Goal: Task Accomplishment & Management: Complete application form

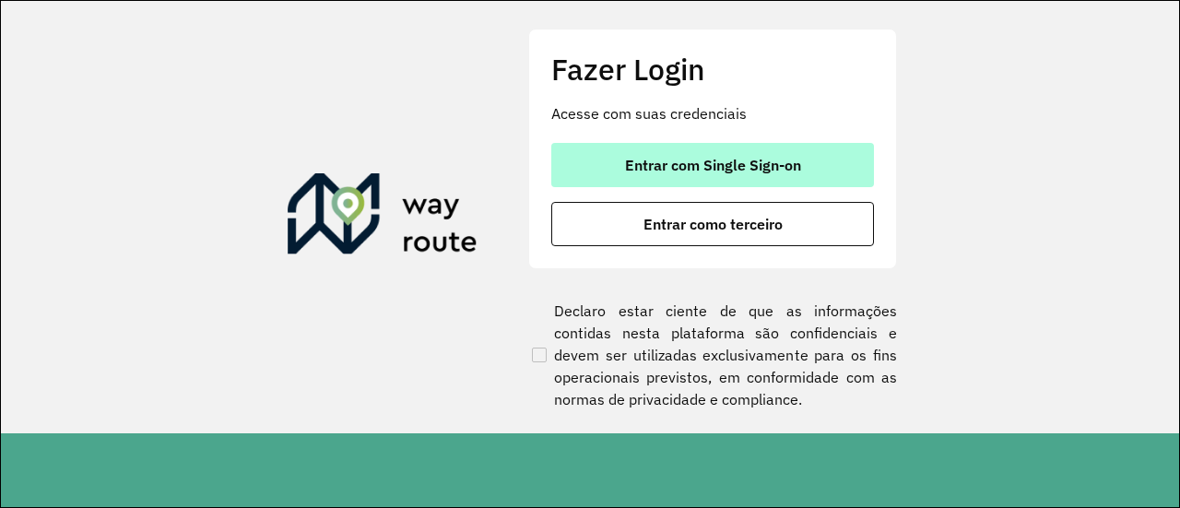
click at [816, 173] on button "Entrar com Single Sign-on" at bounding box center [712, 165] width 323 height 44
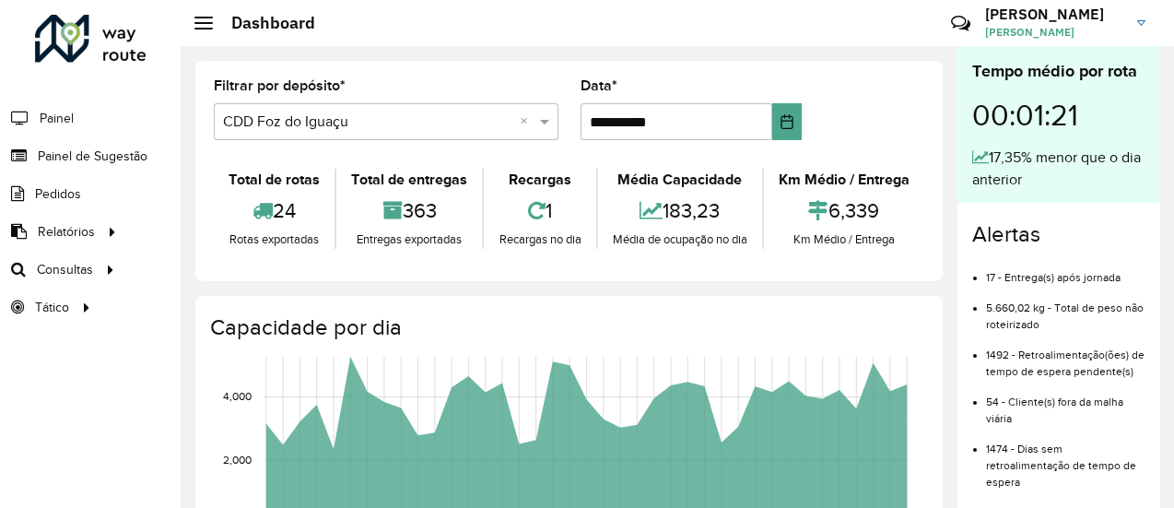
drag, startPoint x: 159, startPoint y: 192, endPoint x: 95, endPoint y: 335, distance: 156.4
click at [95, 335] on div "Roteirizador AmbevTech Painel Painel de Sugestão Pedidos Relatórios Clientes Cl…" at bounding box center [90, 254] width 181 height 508
click at [101, 155] on span "Painel de Sugestão" at bounding box center [95, 156] width 115 height 19
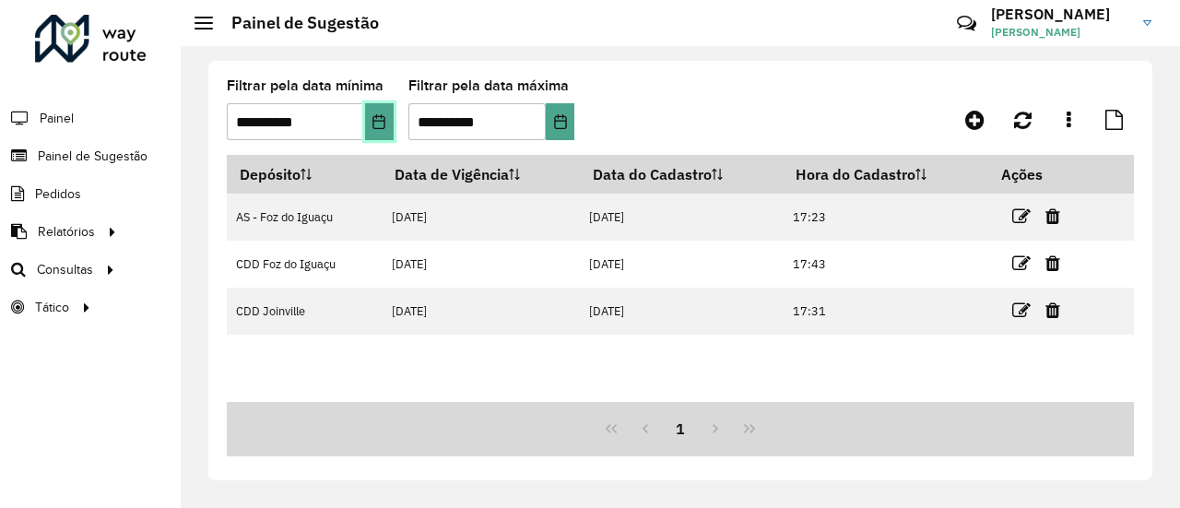
click at [374, 127] on icon "Choose Date" at bounding box center [379, 121] width 12 height 15
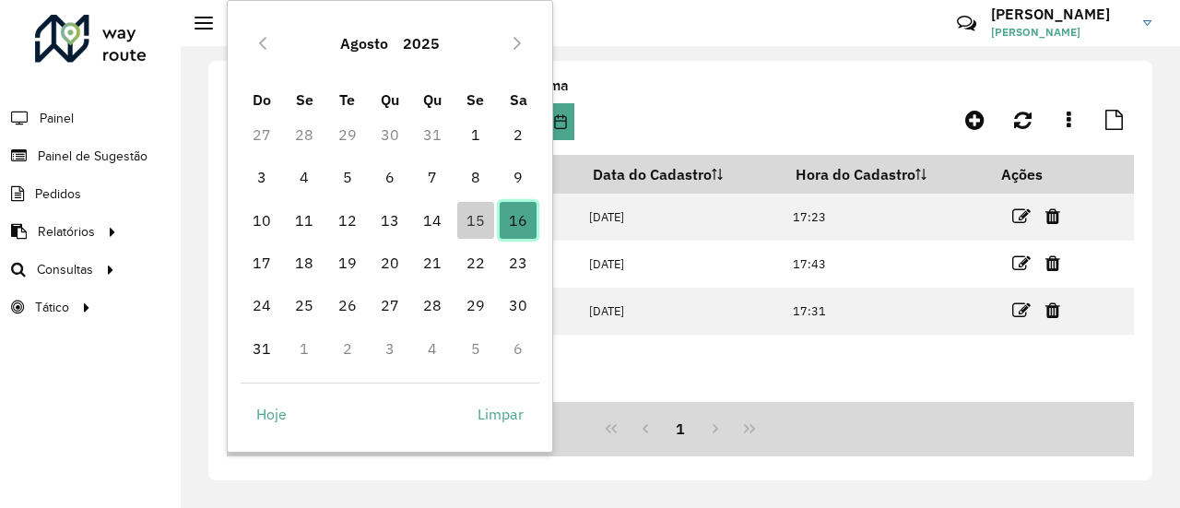
click at [528, 235] on span "16" at bounding box center [518, 220] width 37 height 37
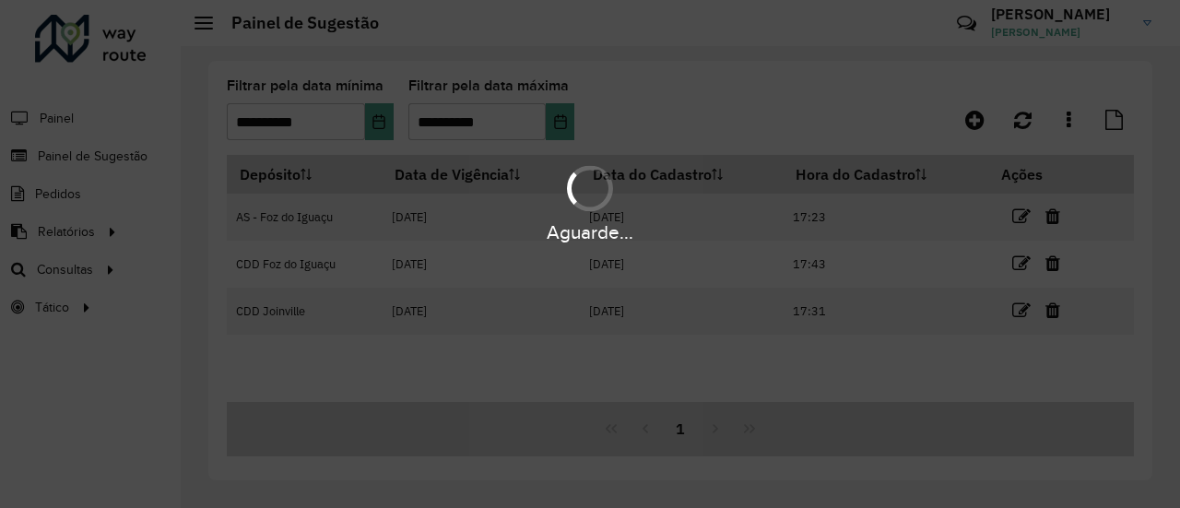
click at [780, 135] on div "Aguarde..." at bounding box center [590, 254] width 1180 height 508
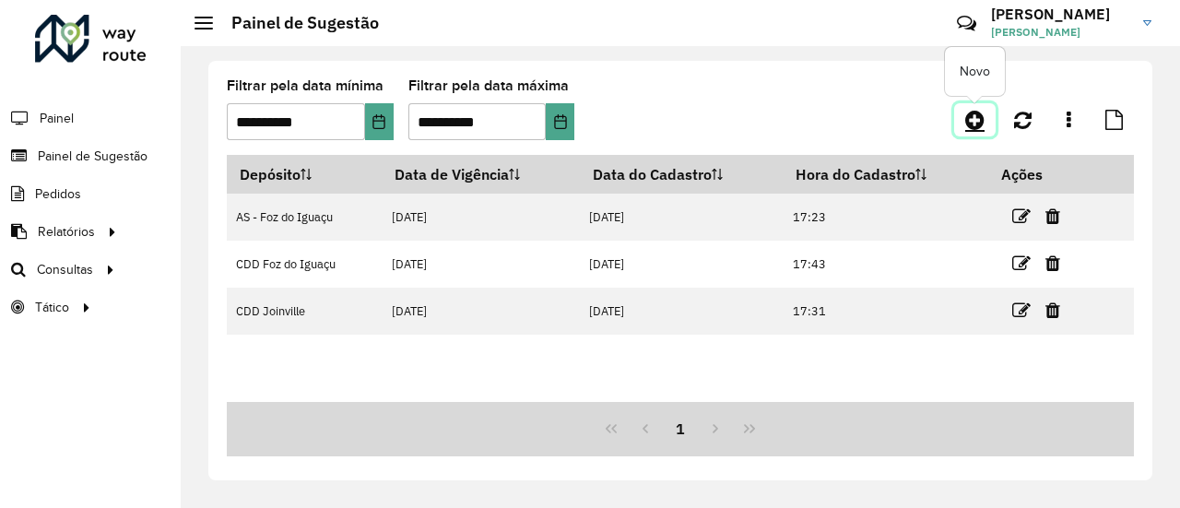
click at [984, 117] on icon at bounding box center [974, 120] width 19 height 22
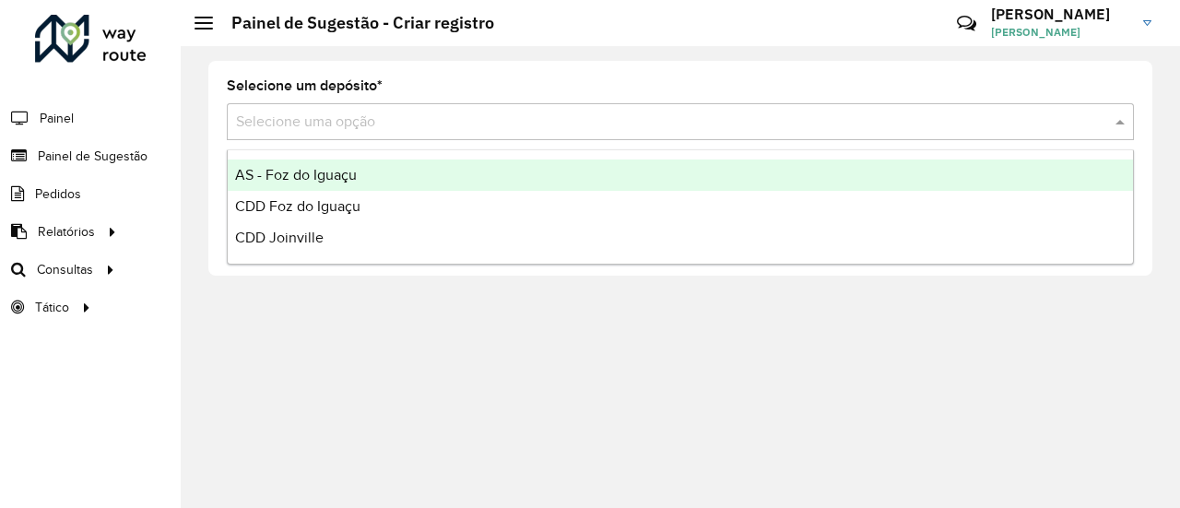
click at [944, 109] on div "Selecione uma opção" at bounding box center [680, 121] width 907 height 37
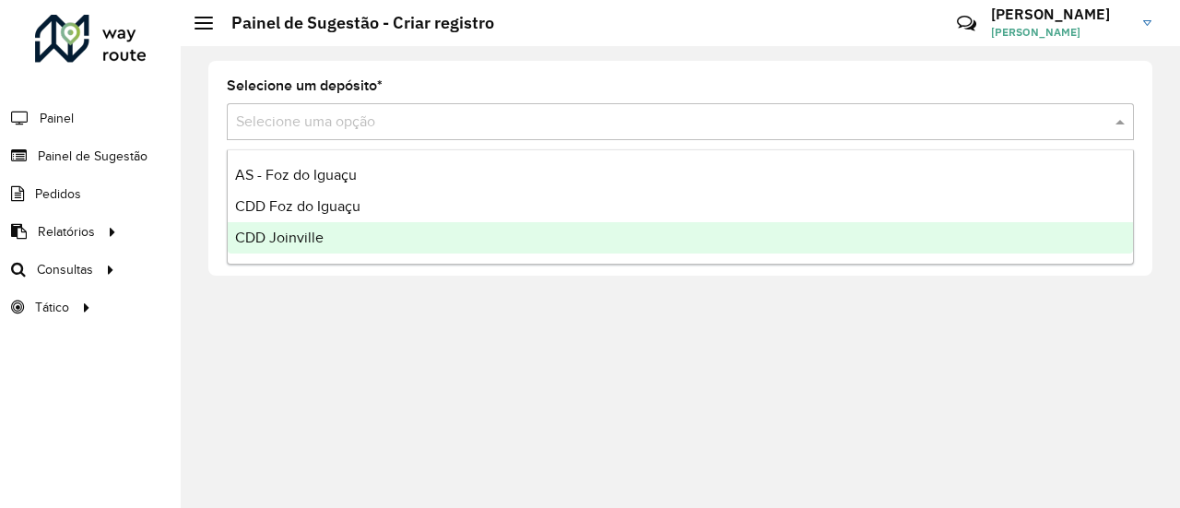
click at [749, 248] on div "CDD Joinville" at bounding box center [680, 237] width 905 height 31
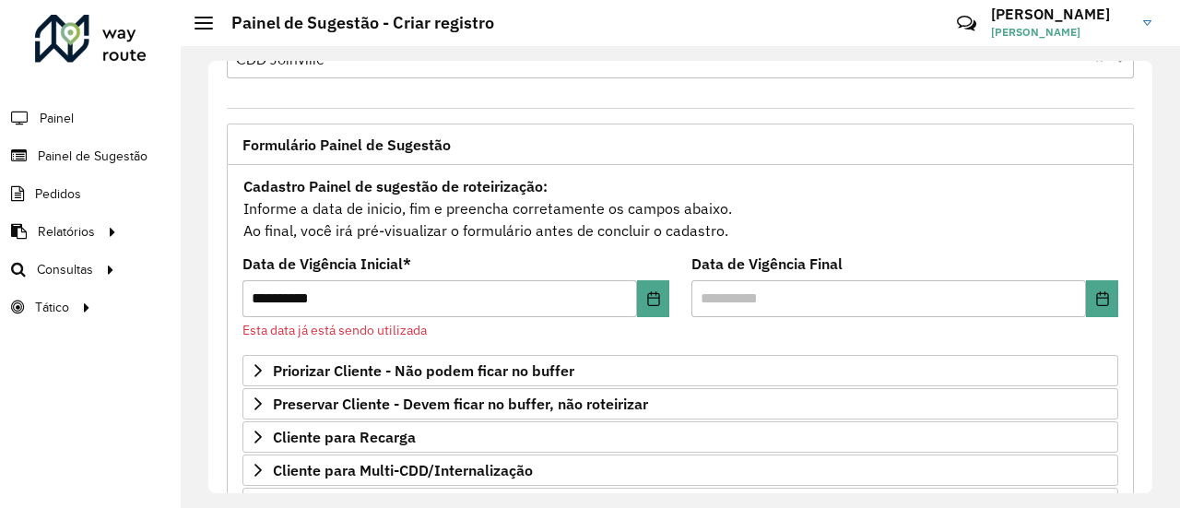
scroll to position [63, 0]
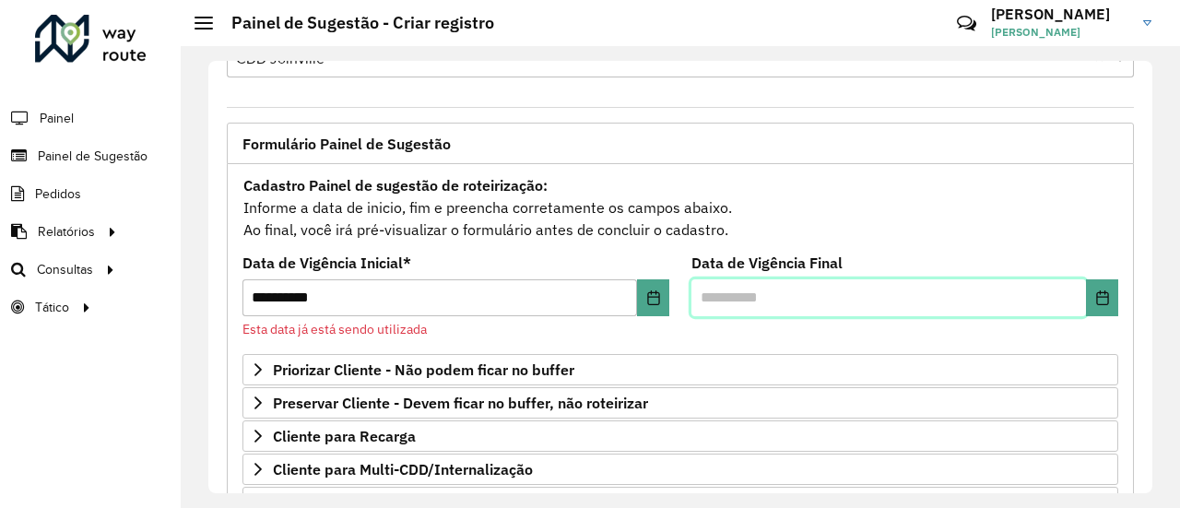
click at [717, 282] on input "text" at bounding box center [888, 297] width 395 height 37
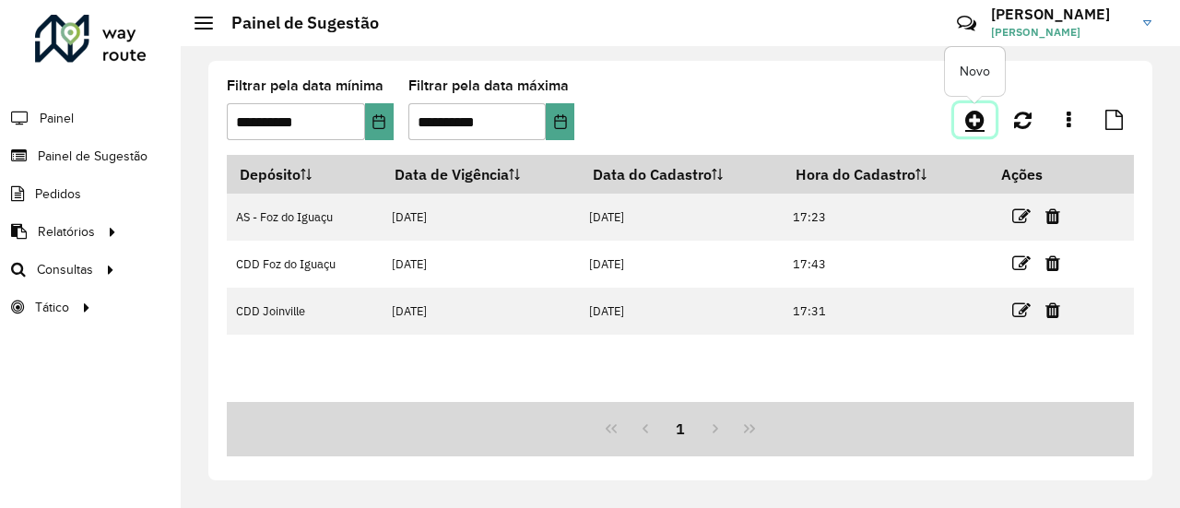
click at [970, 123] on icon at bounding box center [974, 120] width 19 height 22
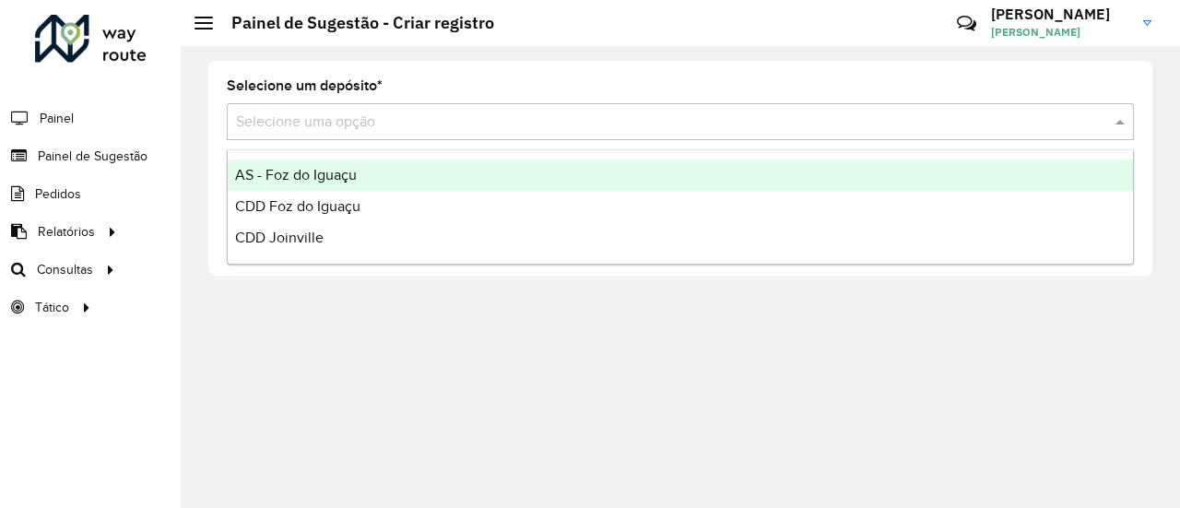
click at [645, 128] on input "text" at bounding box center [662, 123] width 852 height 22
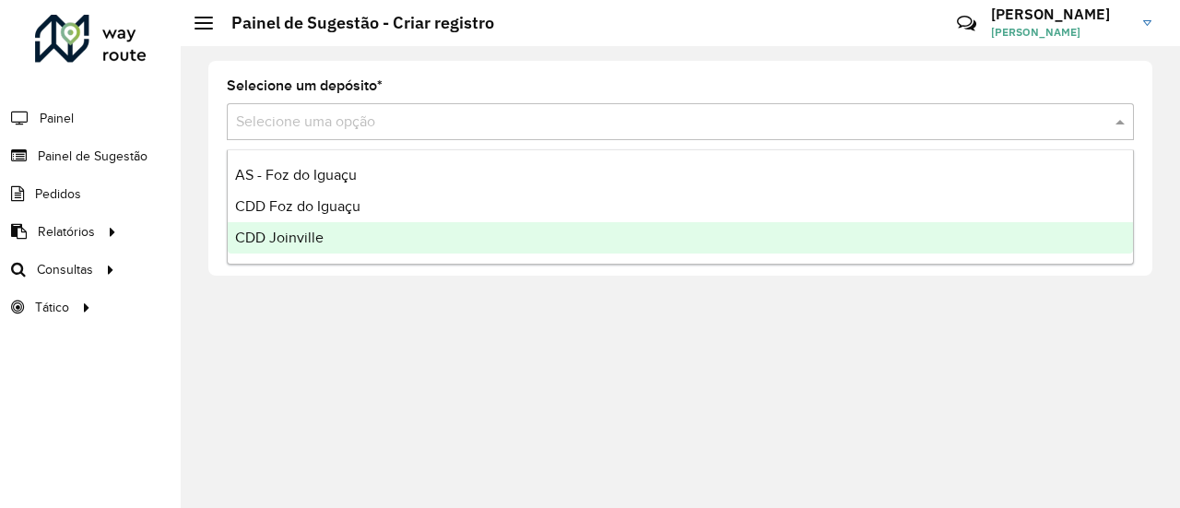
click at [559, 235] on div "CDD Joinville" at bounding box center [680, 237] width 905 height 31
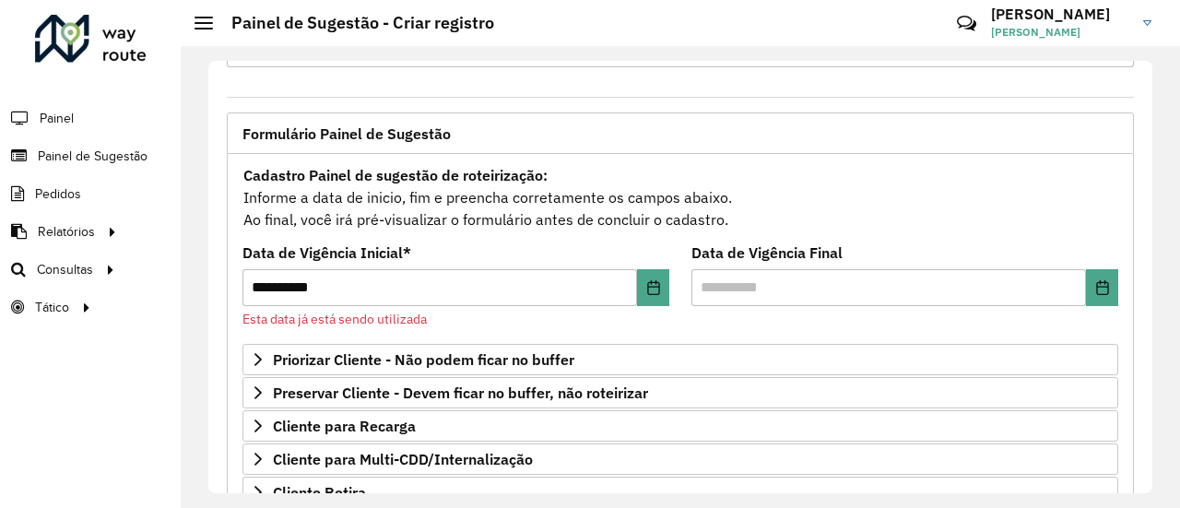
scroll to position [74, 0]
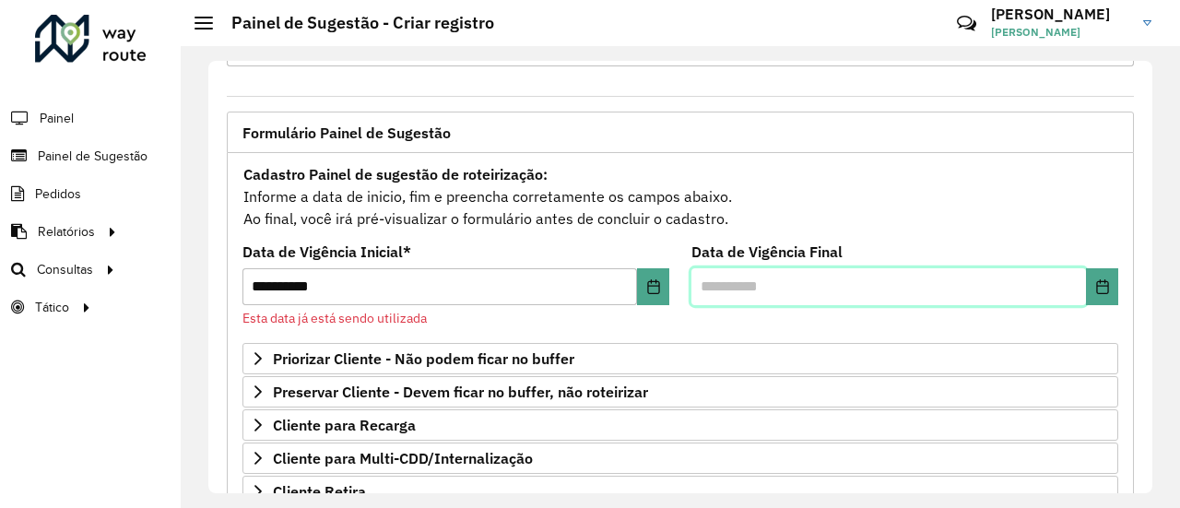
click at [732, 278] on input "text" at bounding box center [888, 286] width 395 height 37
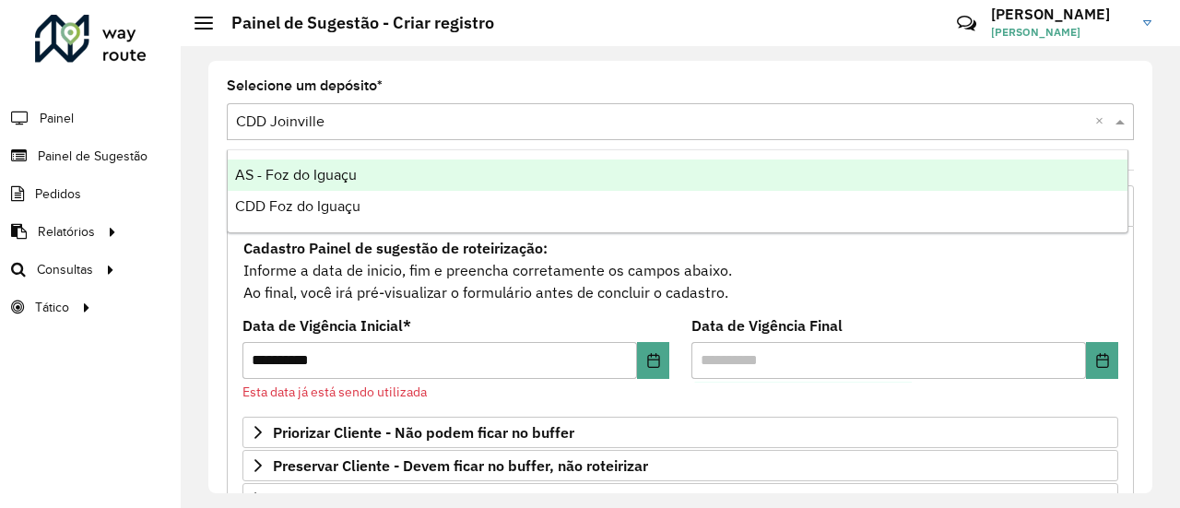
click at [808, 117] on input "text" at bounding box center [662, 123] width 852 height 22
click at [834, 86] on div "Selecione um depósito * Selecione uma opção × CDD Joinville ×" at bounding box center [680, 109] width 907 height 61
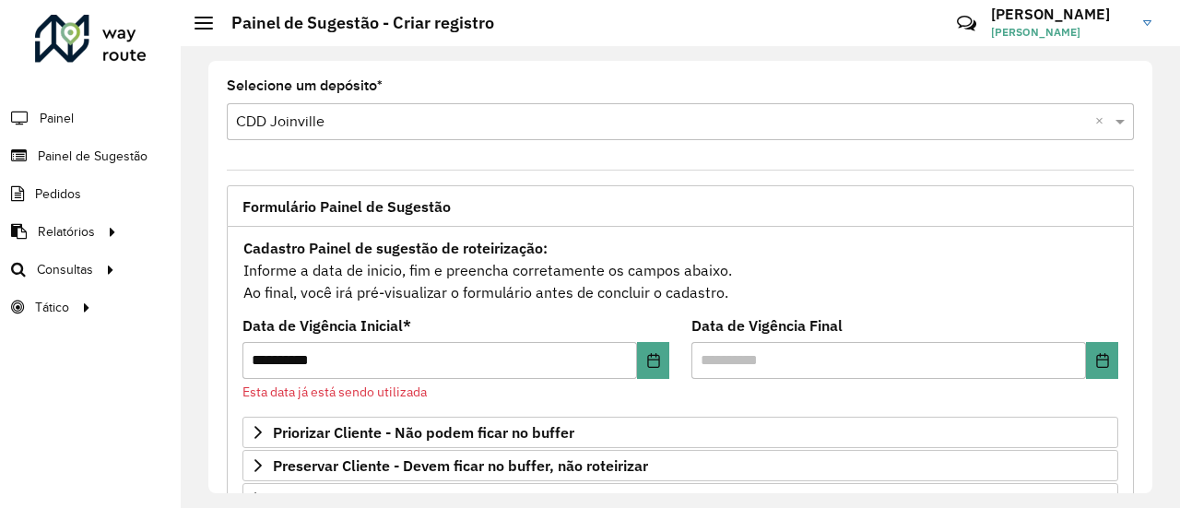
scroll to position [106, 0]
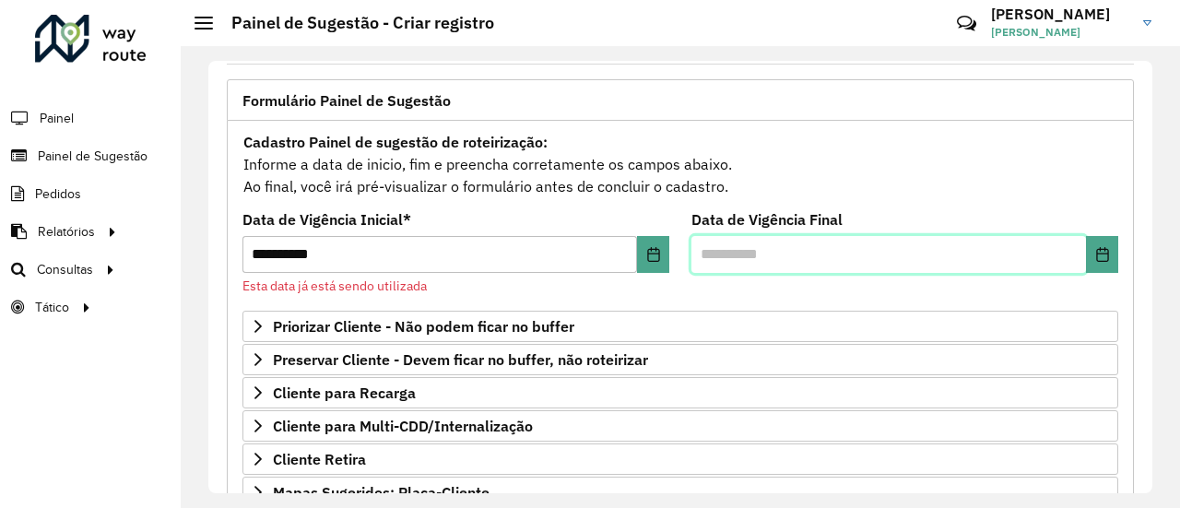
click at [727, 257] on input "text" at bounding box center [888, 254] width 395 height 37
click at [1079, 261] on input "***" at bounding box center [888, 254] width 395 height 37
type input "***"
click at [1086, 261] on button "Choose Date" at bounding box center [1102, 254] width 32 height 37
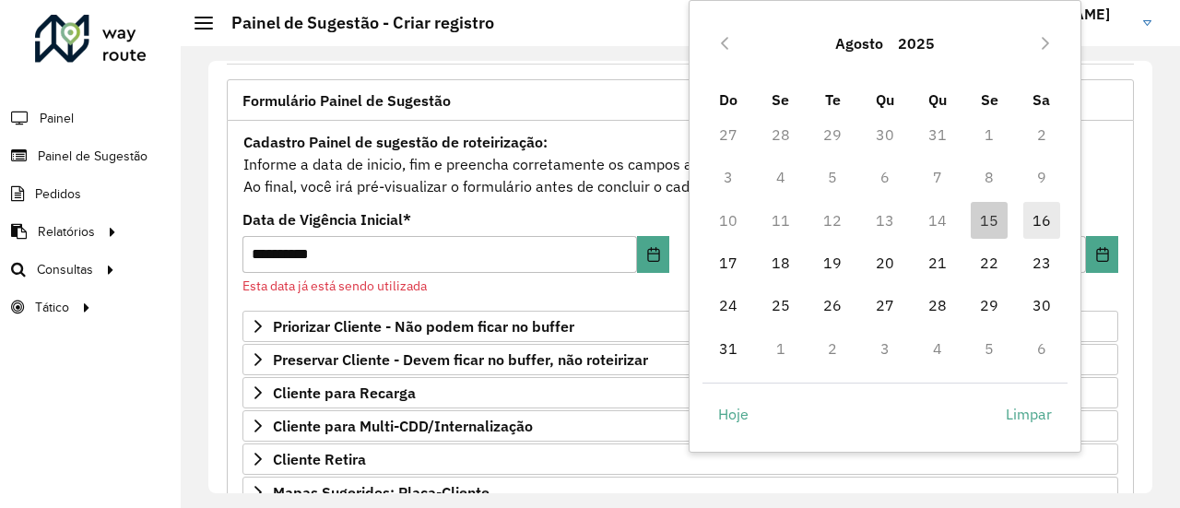
click at [1038, 218] on span "16" at bounding box center [1041, 220] width 37 height 37
type input "**********"
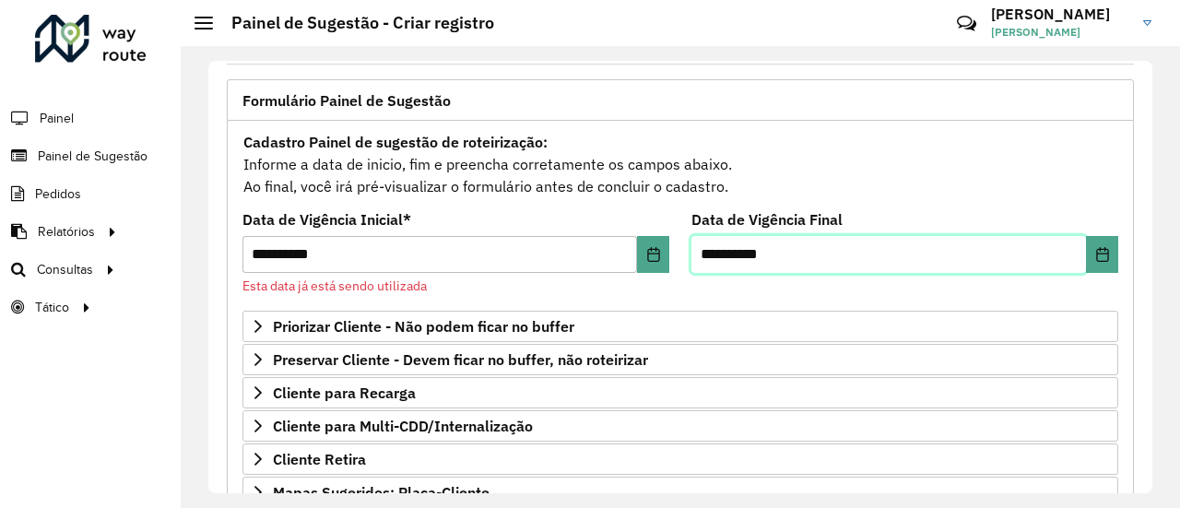
scroll to position [148, 0]
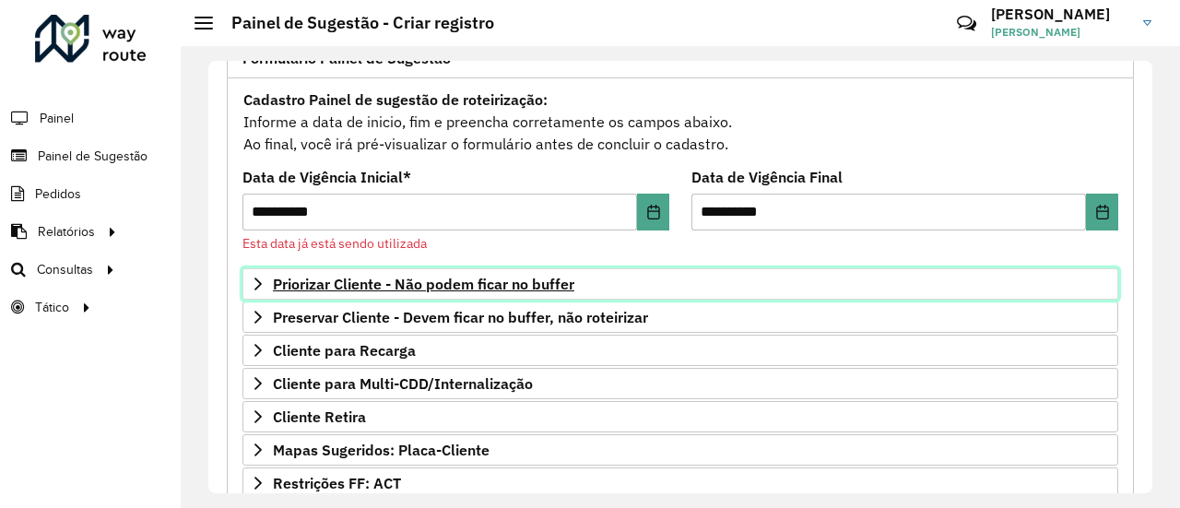
click at [557, 283] on span "Priorizar Cliente - Não podem ficar no buffer" at bounding box center [423, 284] width 301 height 15
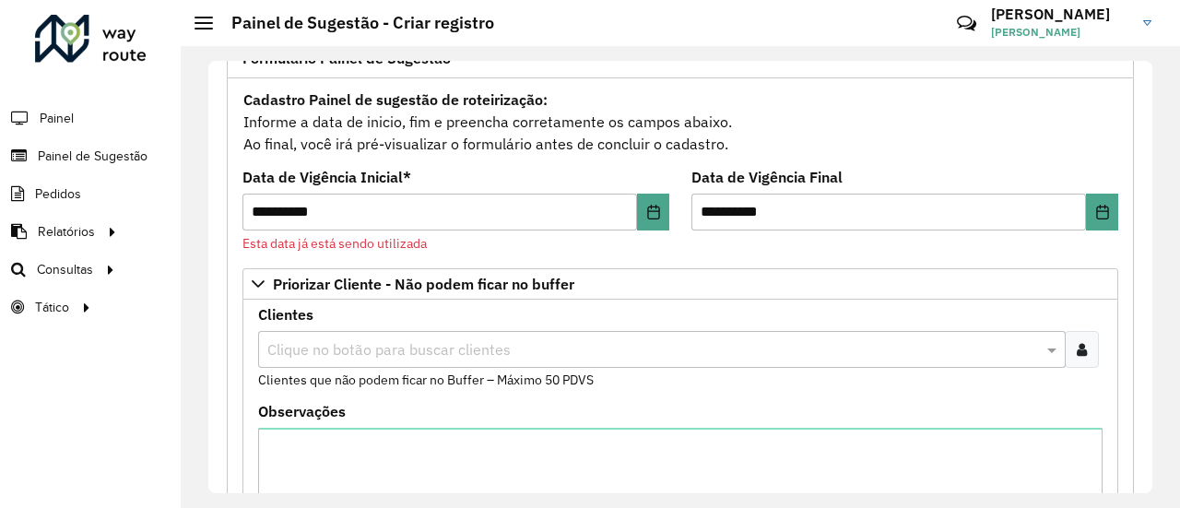
click at [325, 356] on input "text" at bounding box center [653, 350] width 780 height 22
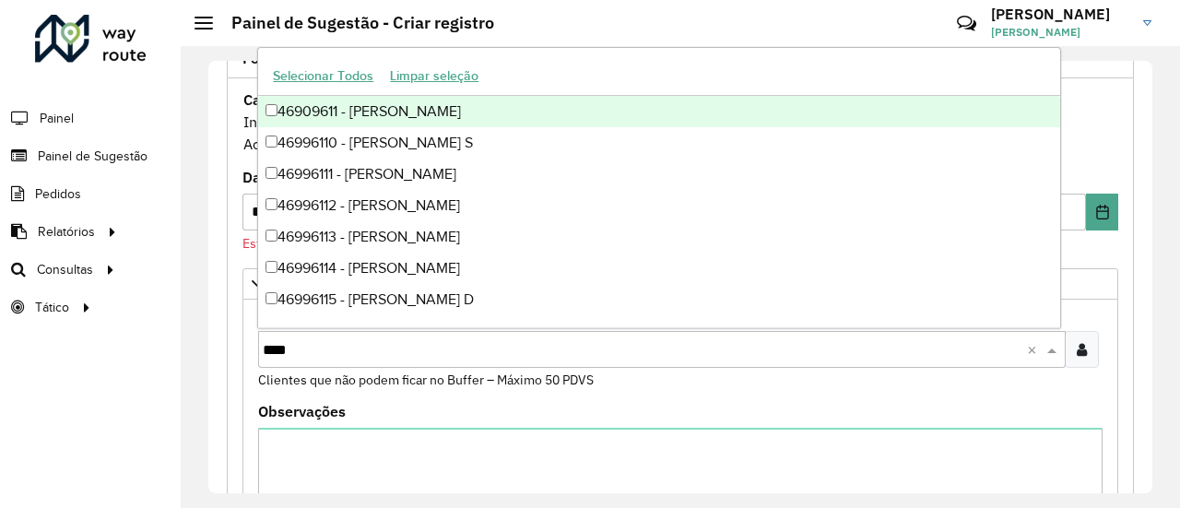
type input "*****"
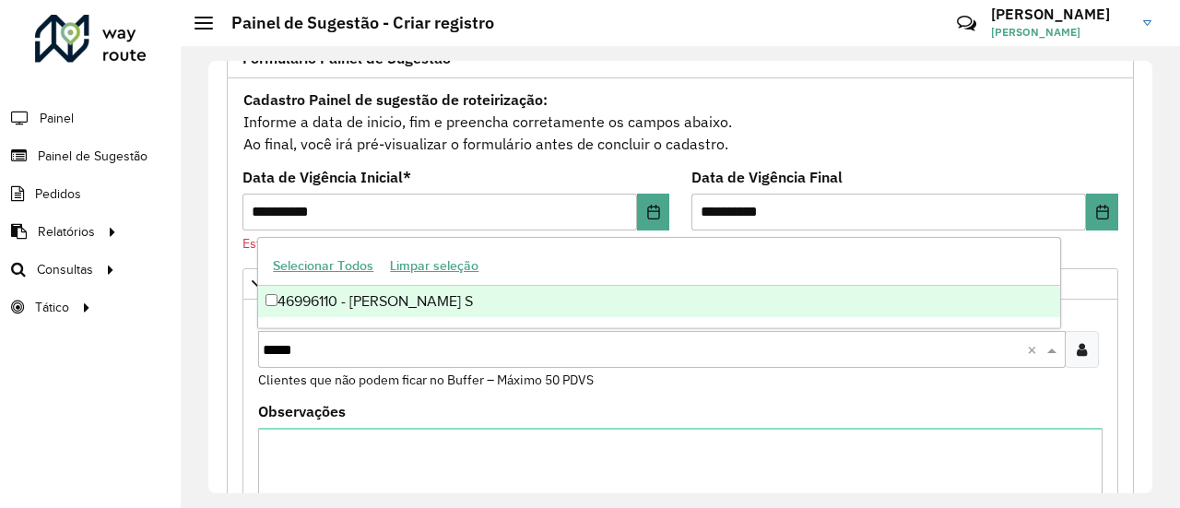
click at [400, 303] on div "46996110 - RAFAELA SCHOSSLAND S" at bounding box center [658, 301] width 801 height 31
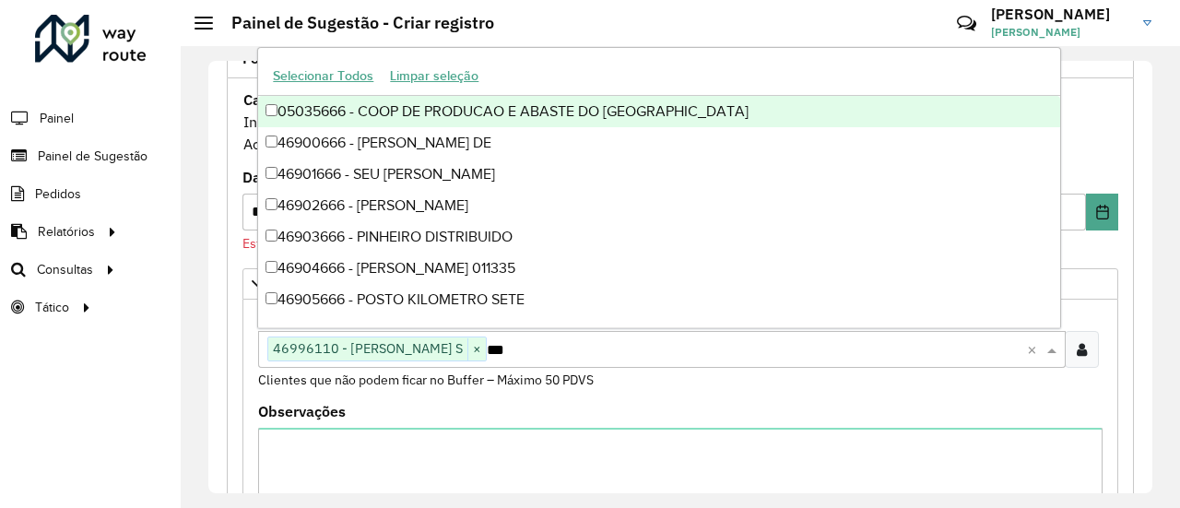
type input "****"
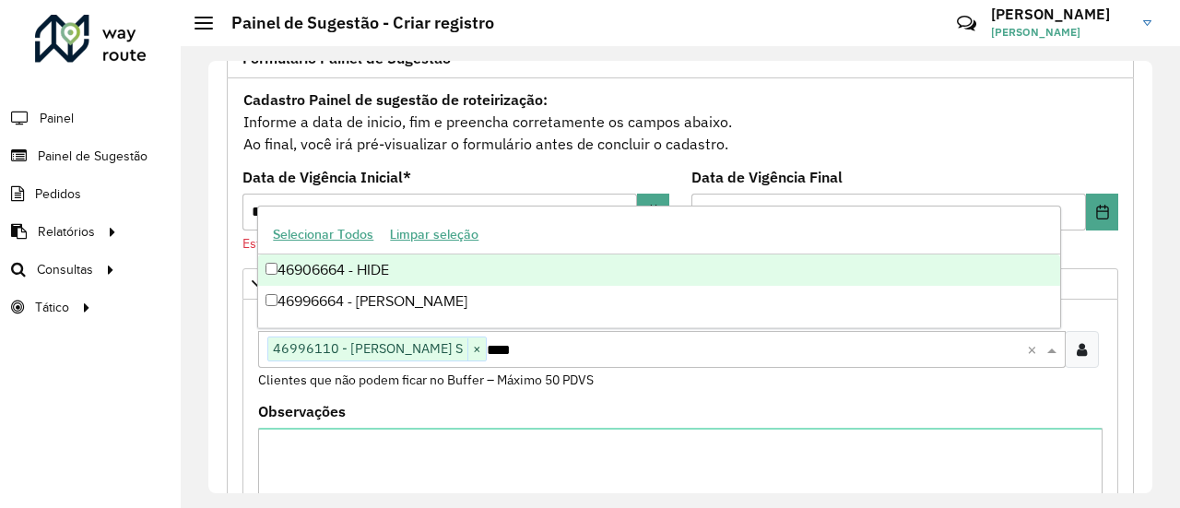
click at [380, 276] on div "46906664 - HIDE" at bounding box center [658, 269] width 801 height 31
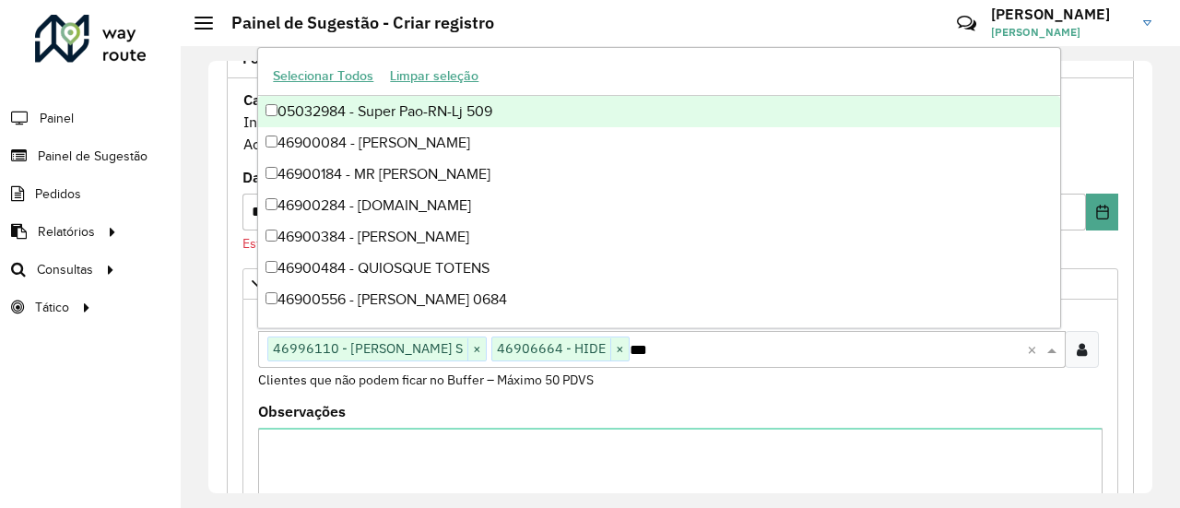
type input "****"
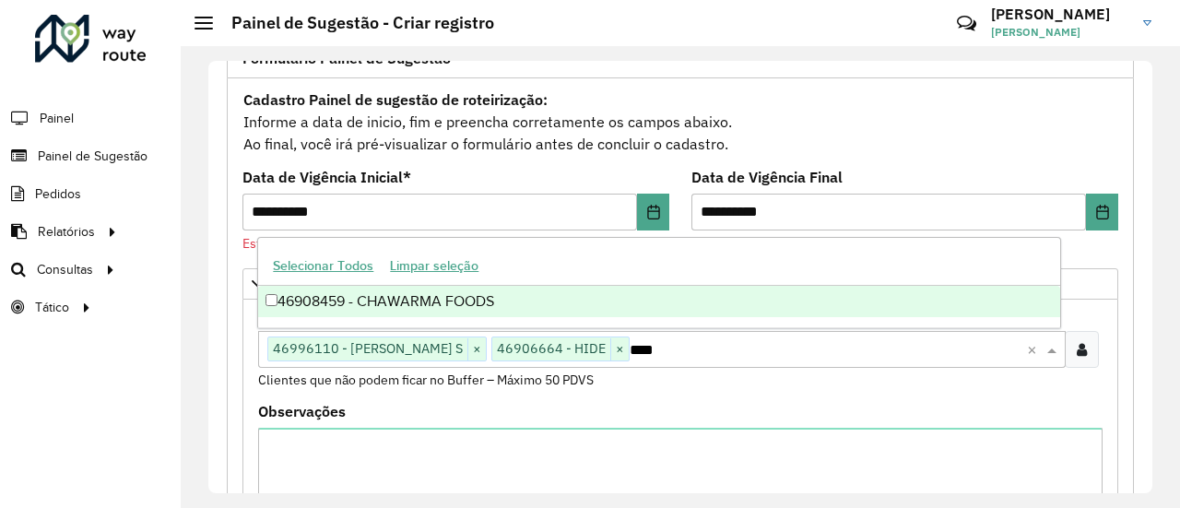
click at [328, 303] on div "46908459 - CHAWARMA FOODS" at bounding box center [658, 301] width 801 height 31
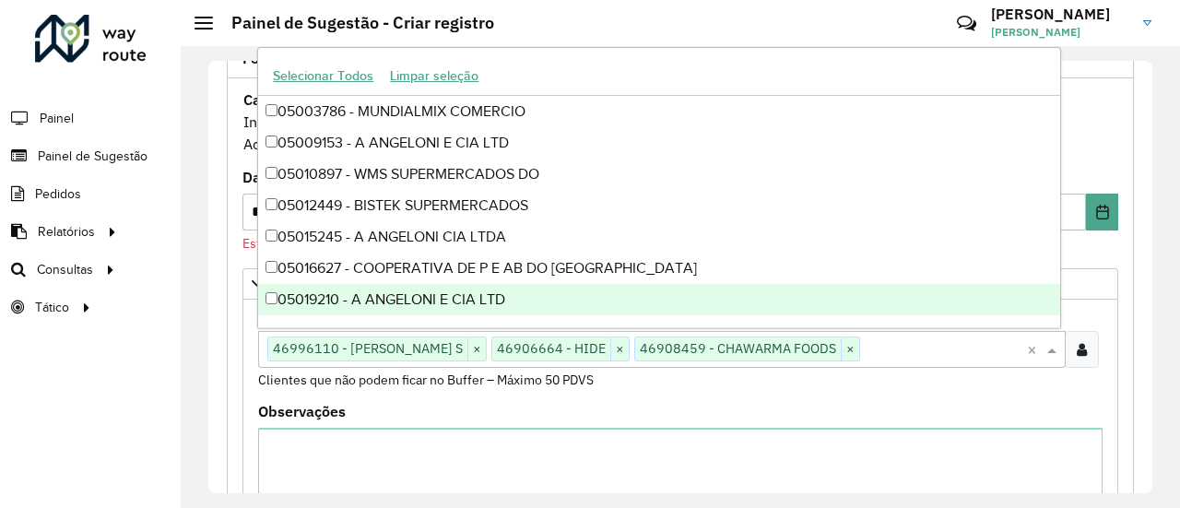
click at [341, 410] on label "Observações" at bounding box center [302, 411] width 88 height 22
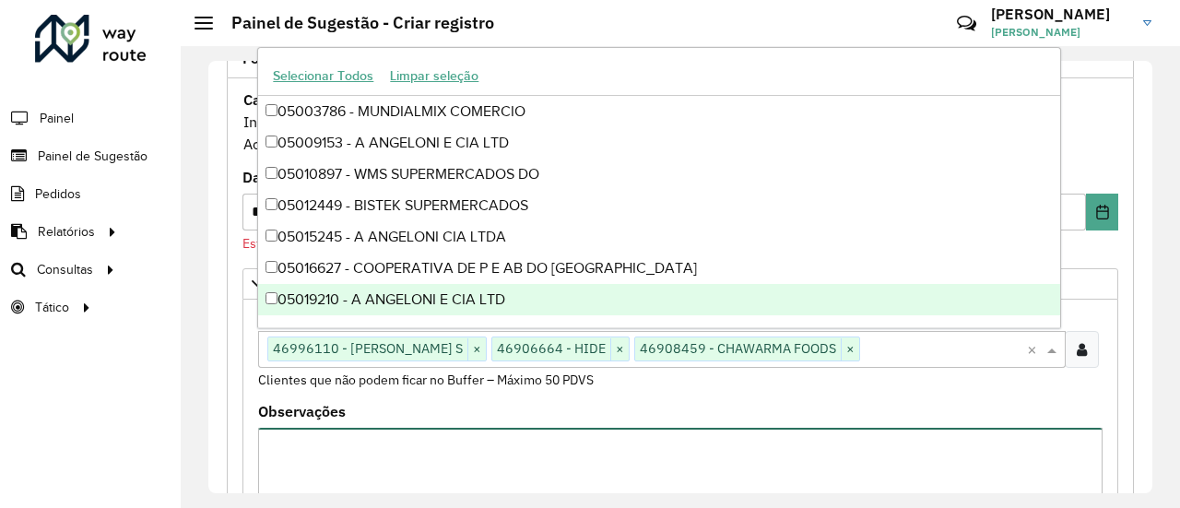
click at [341, 428] on textarea "Observações" at bounding box center [680, 506] width 844 height 156
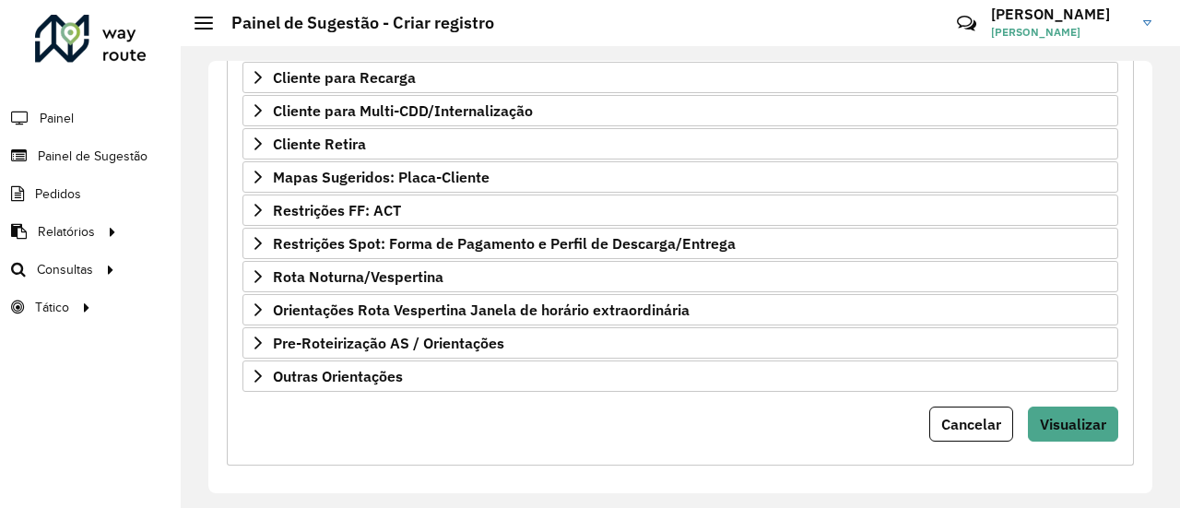
scroll to position [731, 0]
click at [1074, 418] on span "Visualizar" at bounding box center [1073, 422] width 66 height 18
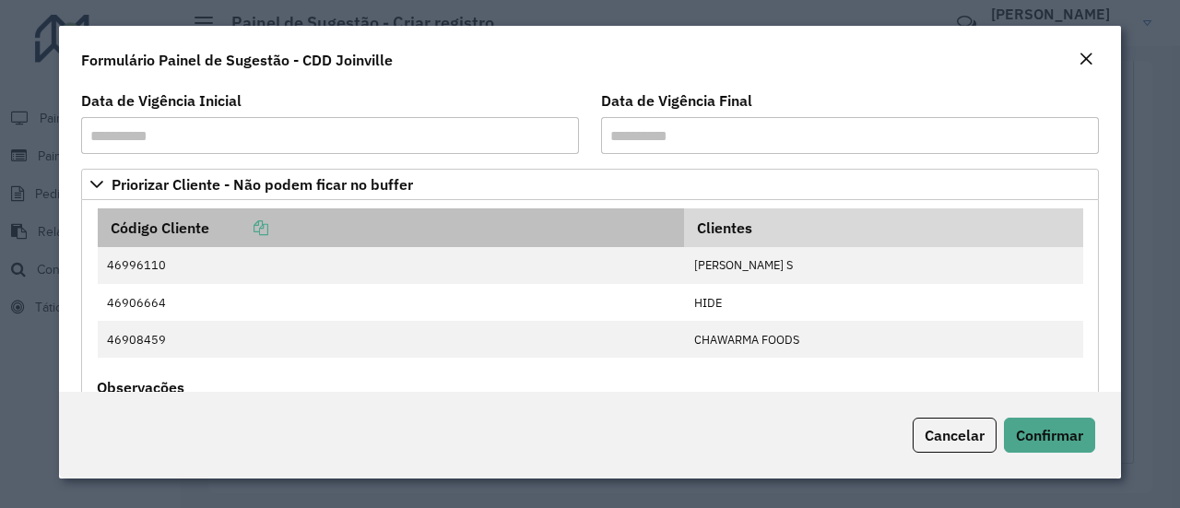
scroll to position [77, 0]
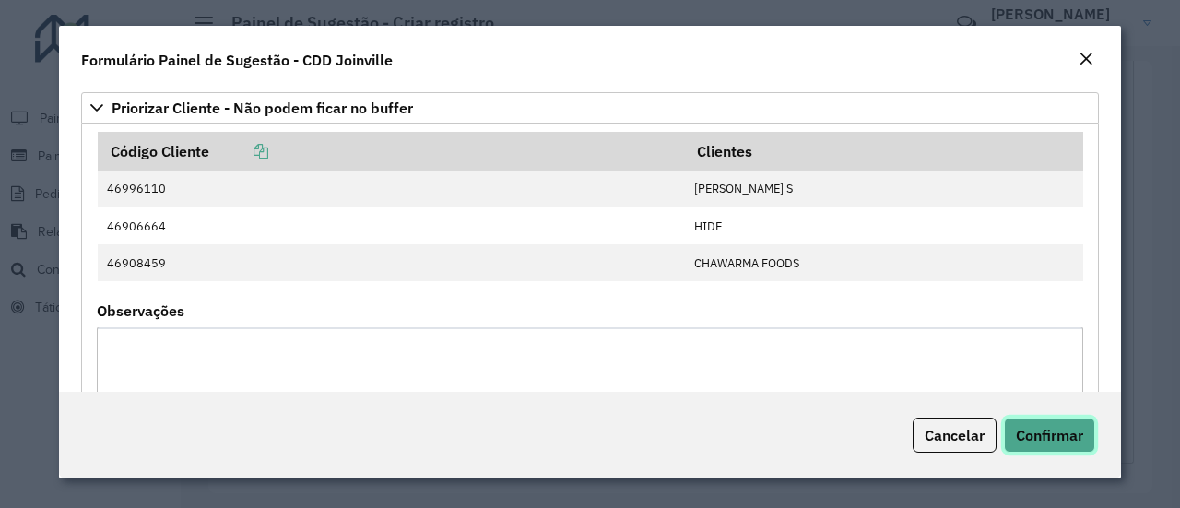
click at [1044, 429] on span "Confirmar" at bounding box center [1049, 435] width 67 height 18
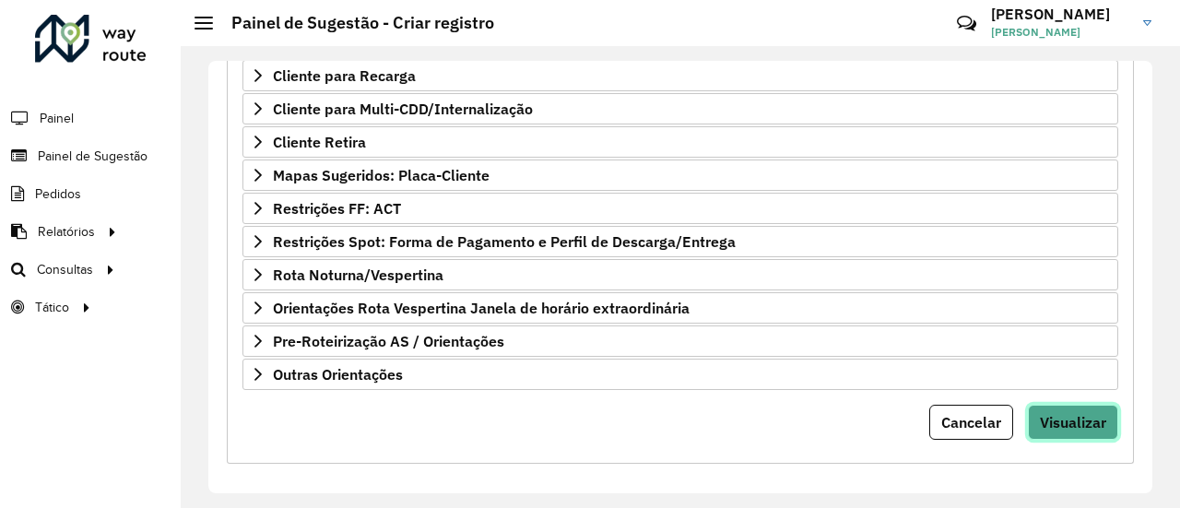
click at [1060, 413] on span "Visualizar" at bounding box center [1073, 422] width 66 height 18
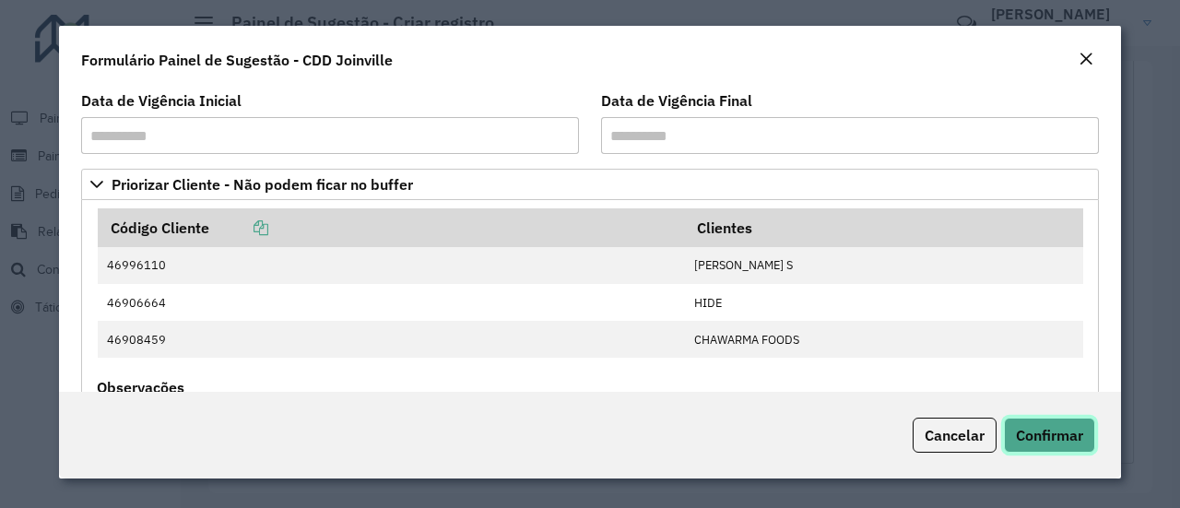
click at [1023, 429] on span "Confirmar" at bounding box center [1049, 435] width 67 height 18
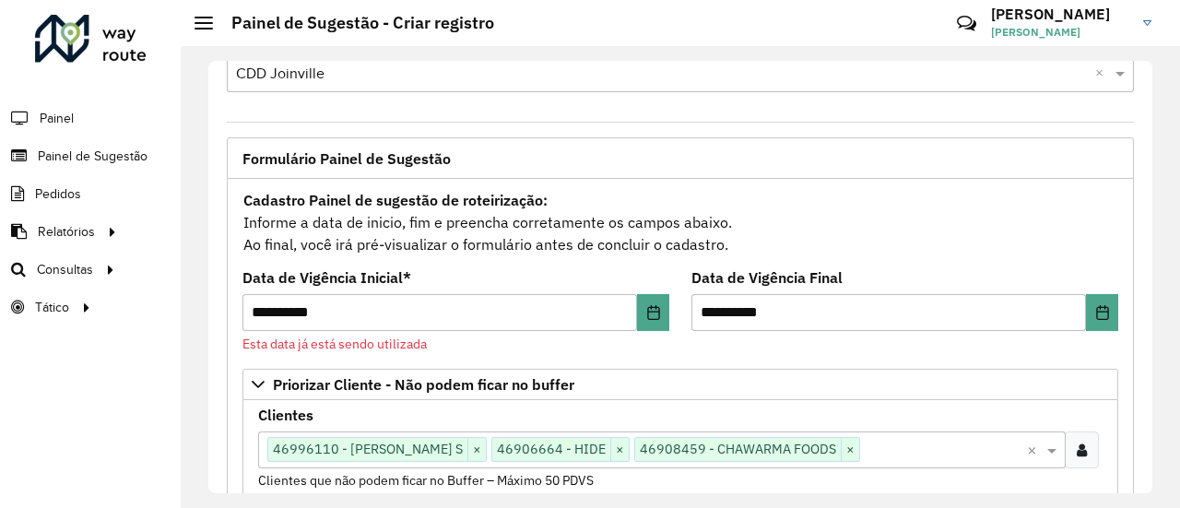
scroll to position [29, 0]
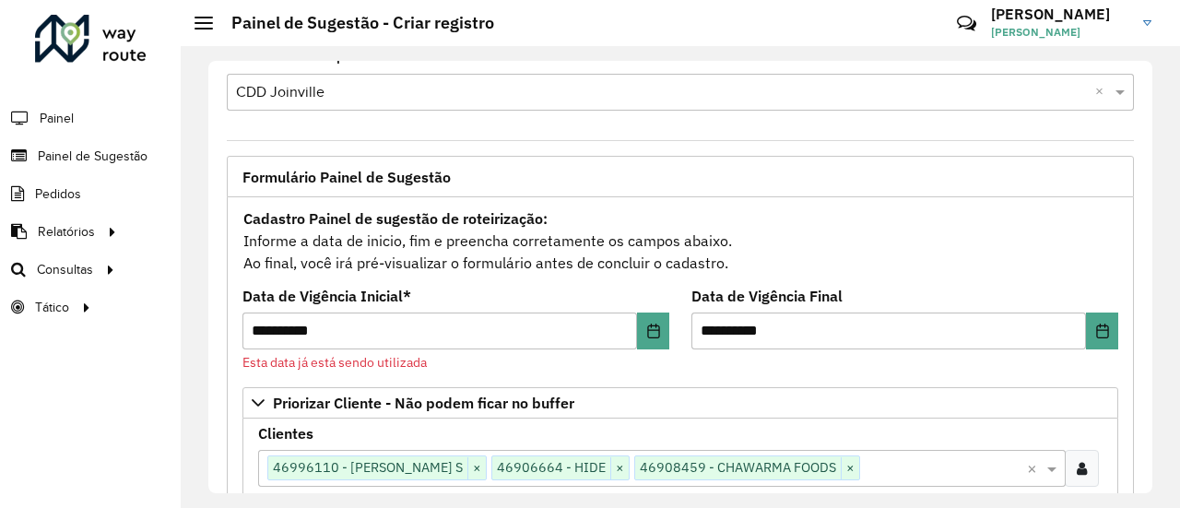
click at [83, 110] on li "Painel" at bounding box center [90, 118] width 181 height 39
click at [97, 147] on span "Painel de Sugestão" at bounding box center [95, 156] width 115 height 19
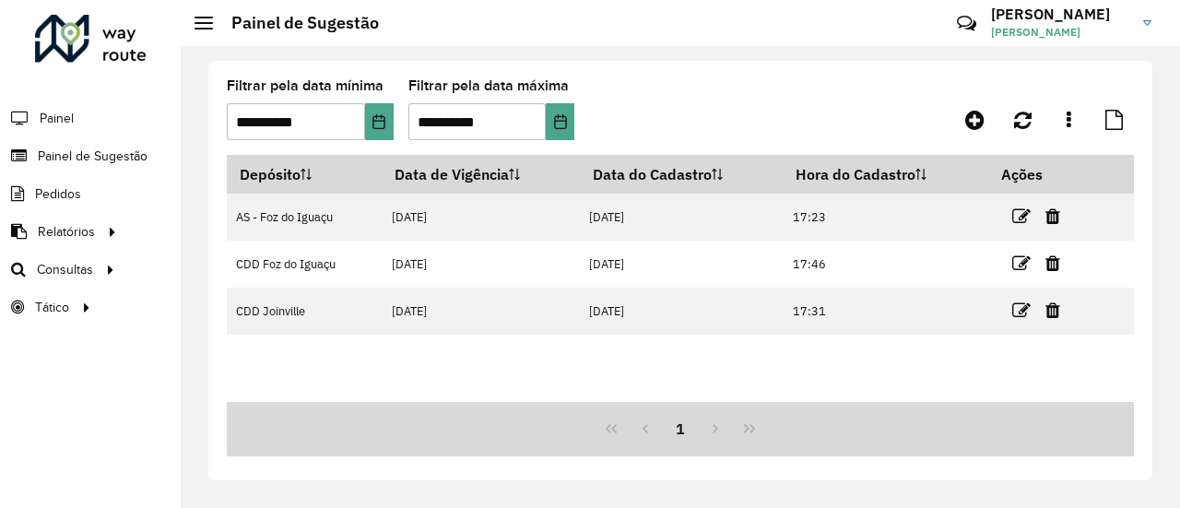
click at [350, 368] on div "Depósito Data de Vigência Data do Cadastro Hora do Cadastro Ações AS - Foz do I…" at bounding box center [680, 278] width 907 height 247
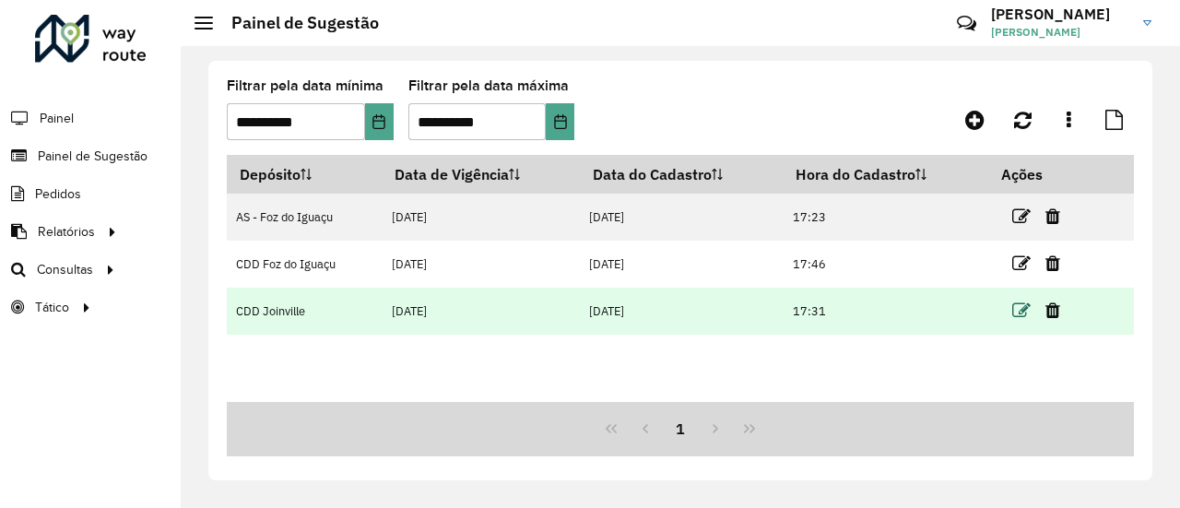
click at [1020, 314] on icon at bounding box center [1021, 310] width 18 height 18
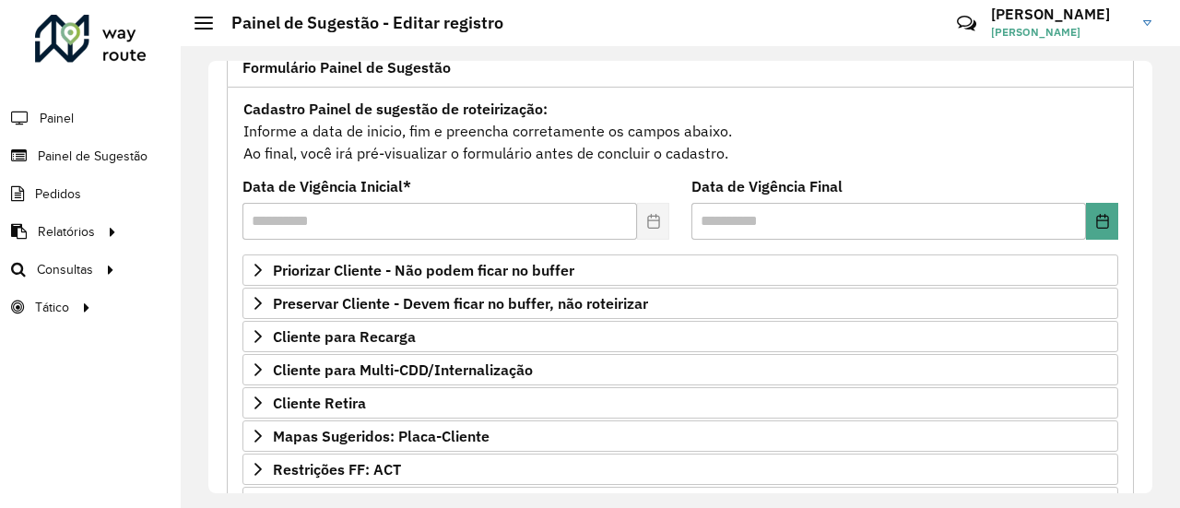
scroll to position [140, 0]
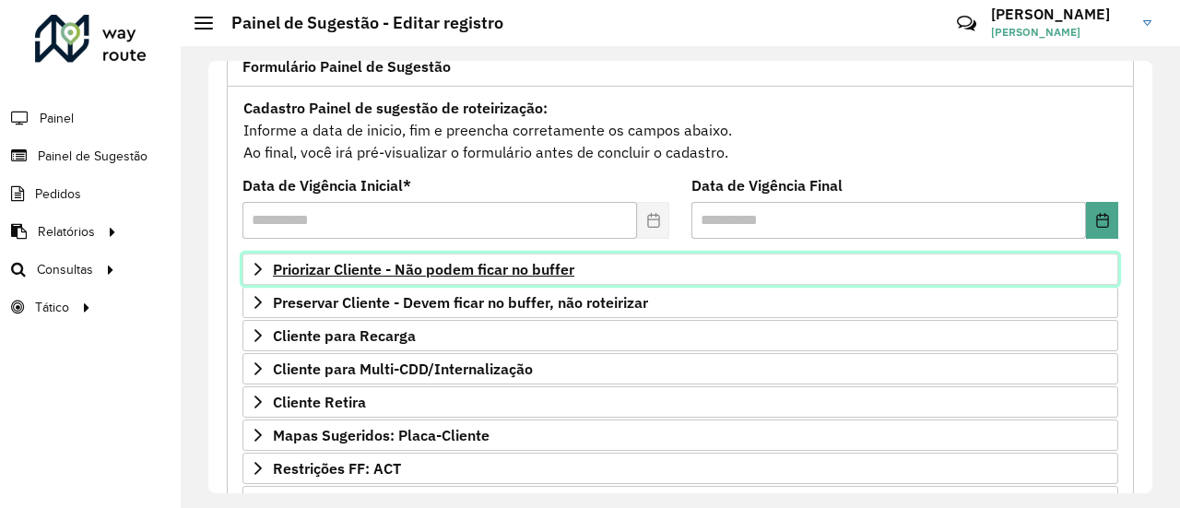
click at [497, 275] on span "Priorizar Cliente - Não podem ficar no buffer" at bounding box center [423, 269] width 301 height 15
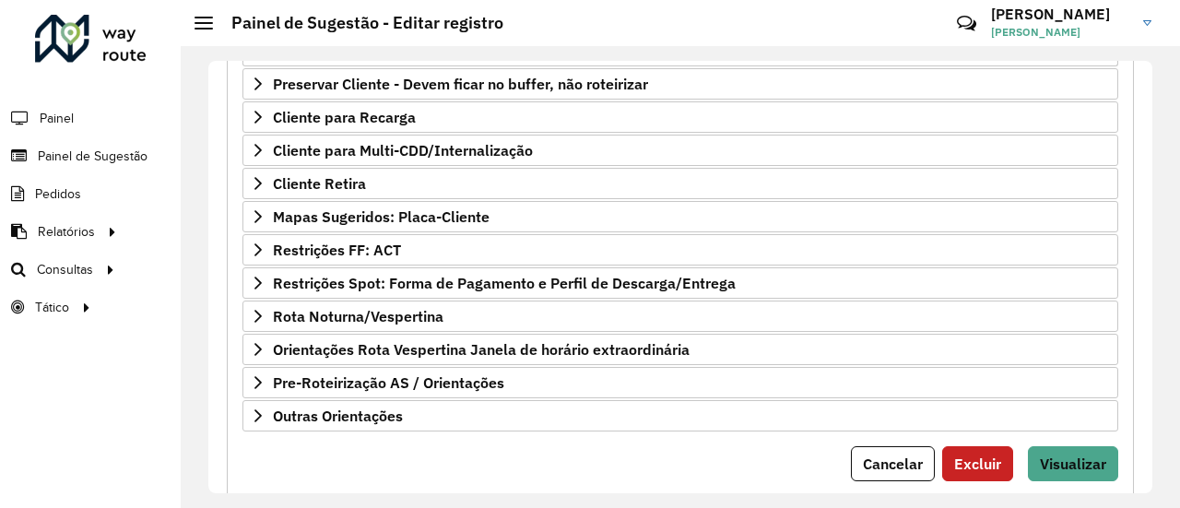
scroll to position [708, 0]
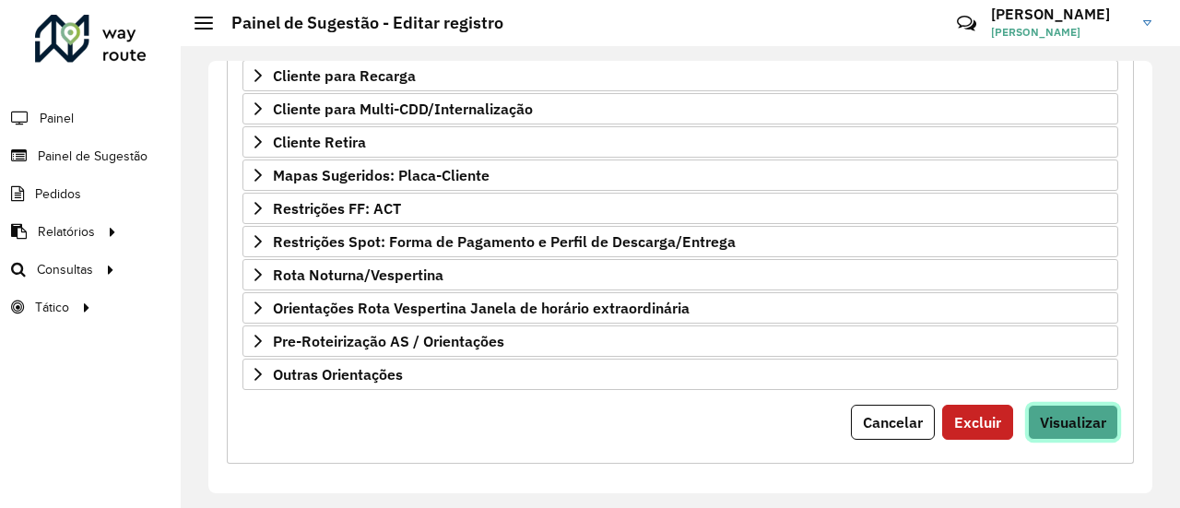
click at [1067, 418] on span "Visualizar" at bounding box center [1073, 422] width 66 height 18
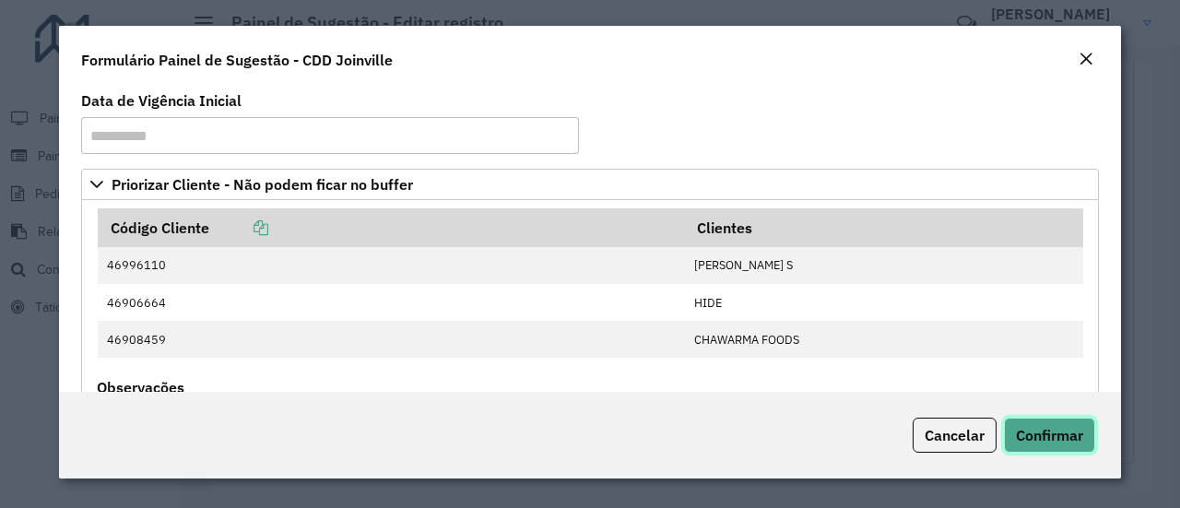
click at [1067, 418] on button "Confirmar" at bounding box center [1049, 435] width 91 height 35
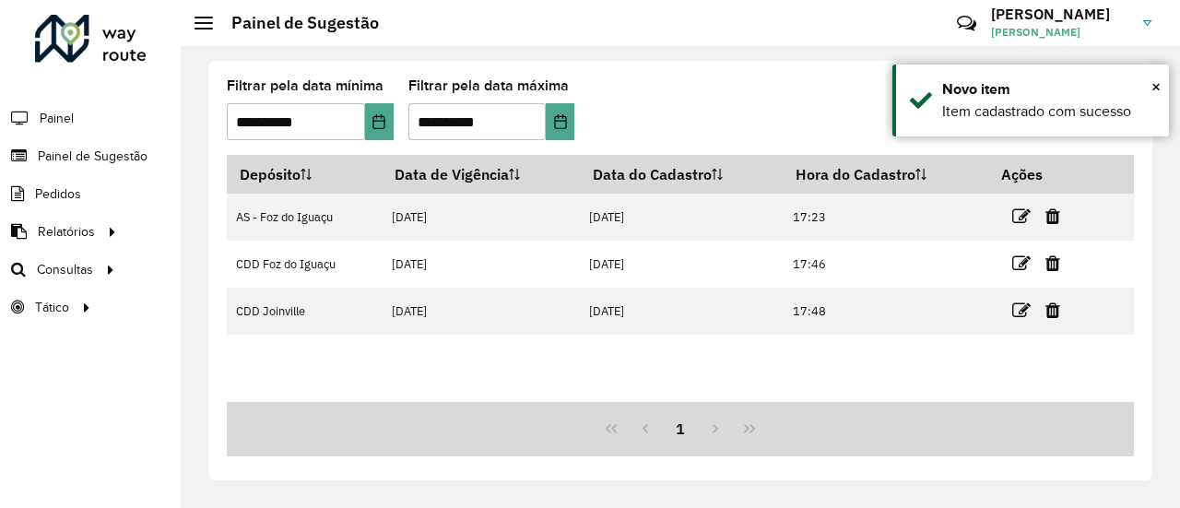
click at [756, 61] on div "**********" at bounding box center [680, 270] width 944 height 419
